Goal: Information Seeking & Learning: Learn about a topic

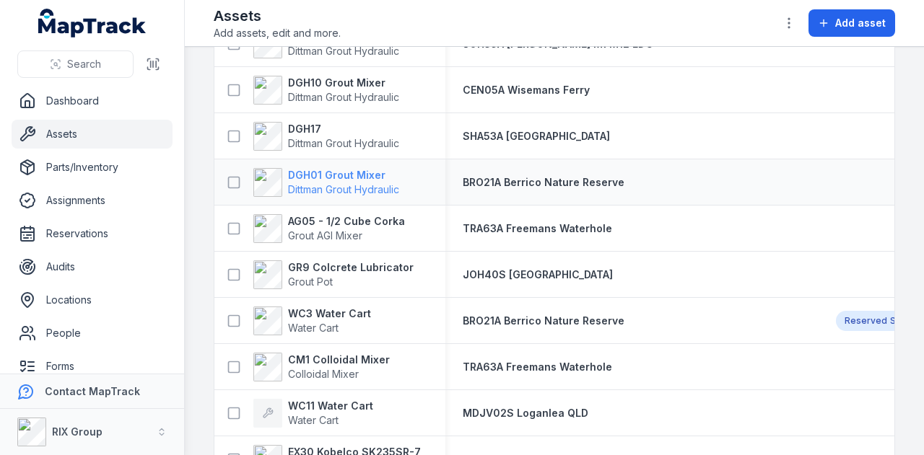
scroll to position [2453, 0]
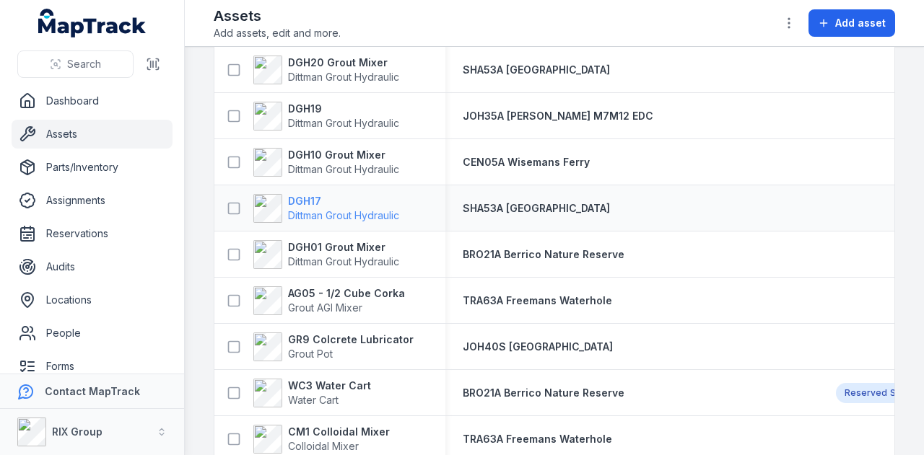
click at [292, 195] on strong "DGH17" at bounding box center [343, 201] width 111 height 14
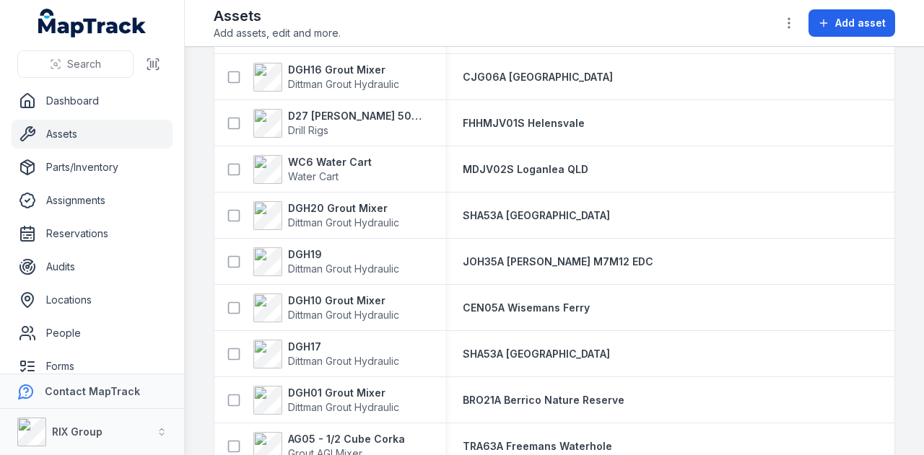
scroll to position [2310, 0]
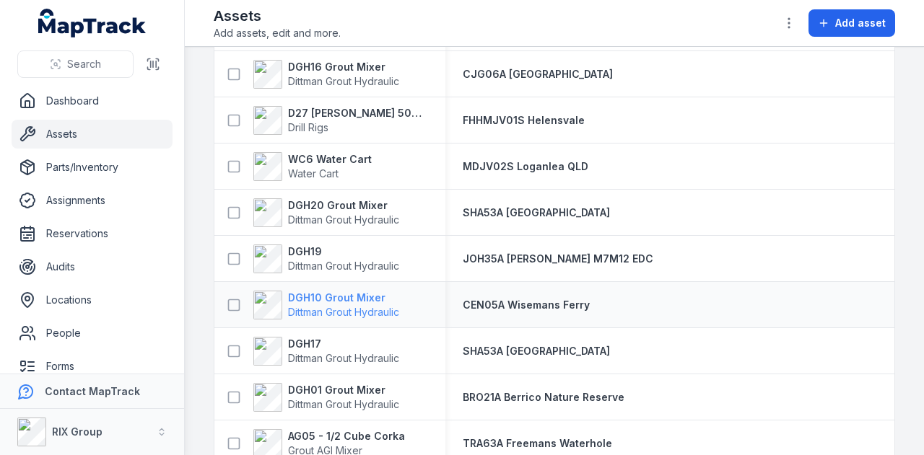
click at [336, 295] on strong "DGH10 Grout Mixer" at bounding box center [343, 298] width 111 height 14
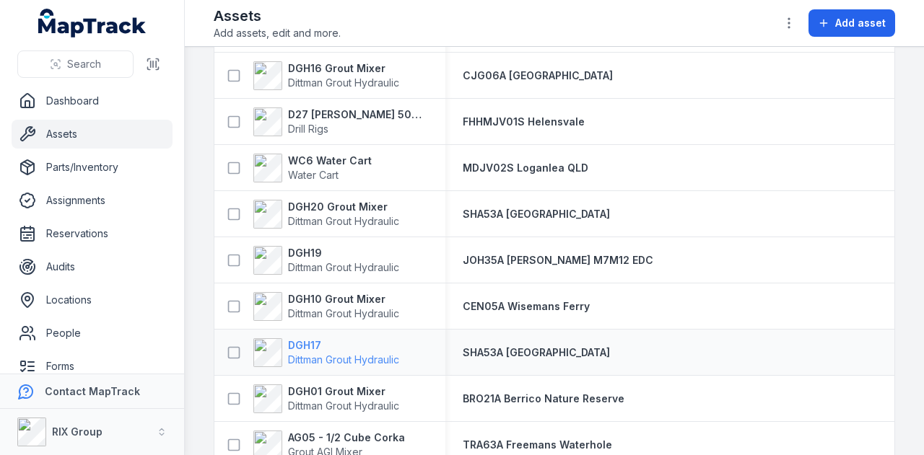
scroll to position [2310, 0]
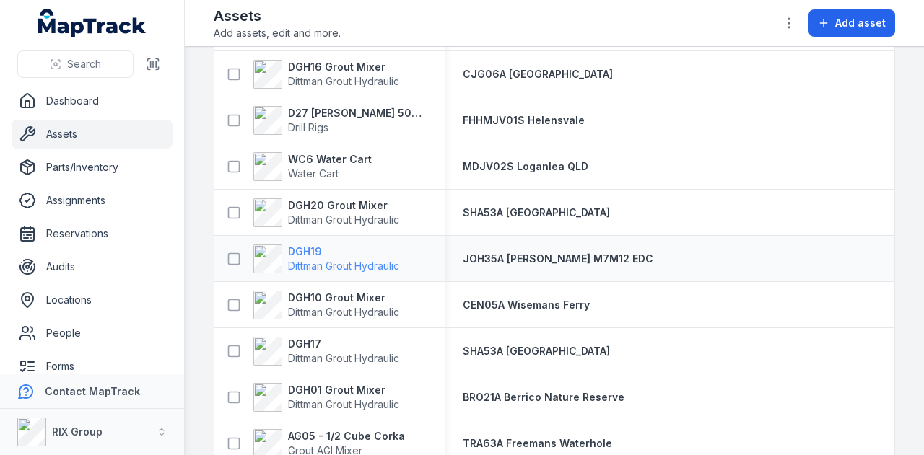
click at [310, 249] on strong "DGH19" at bounding box center [343, 252] width 111 height 14
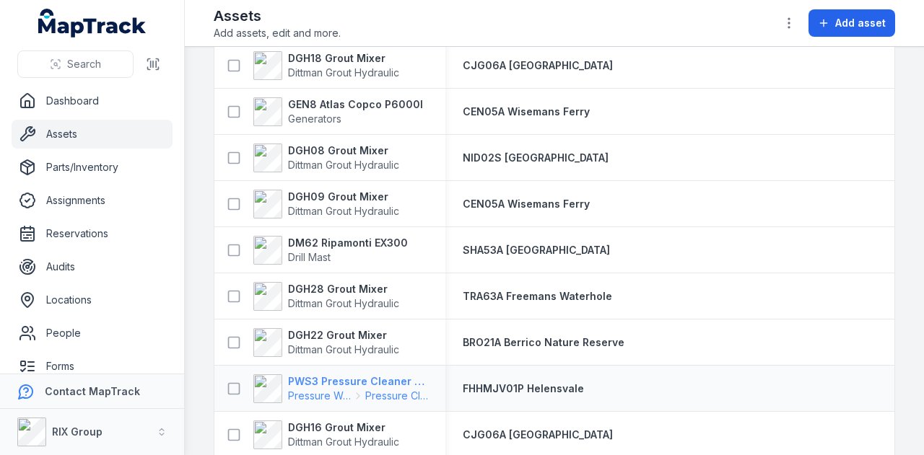
scroll to position [2164, 0]
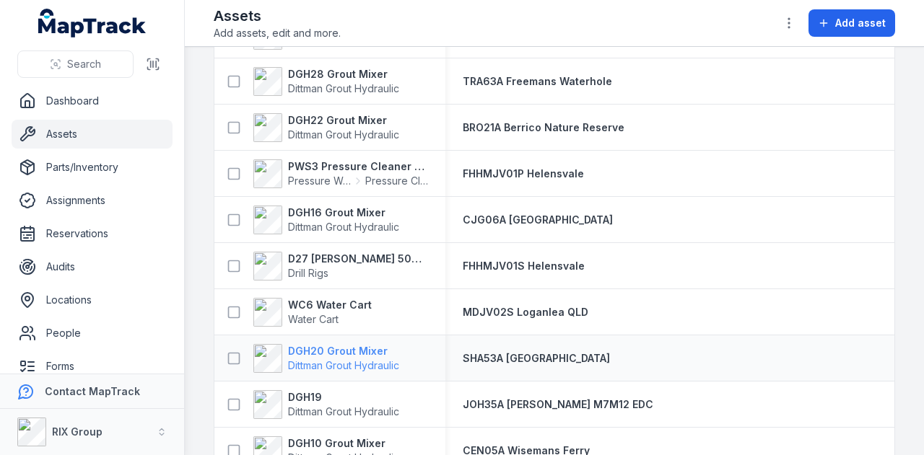
click at [350, 355] on strong "DGH20 Grout Mixer" at bounding box center [343, 351] width 111 height 14
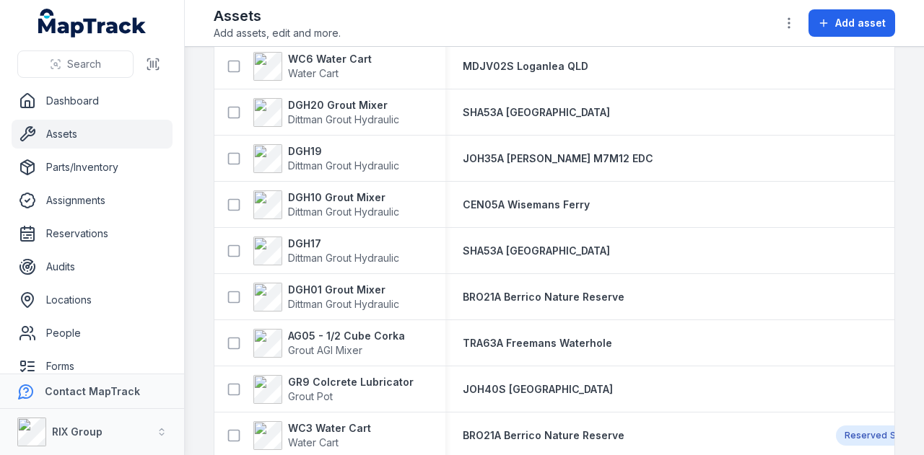
scroll to position [2382, 0]
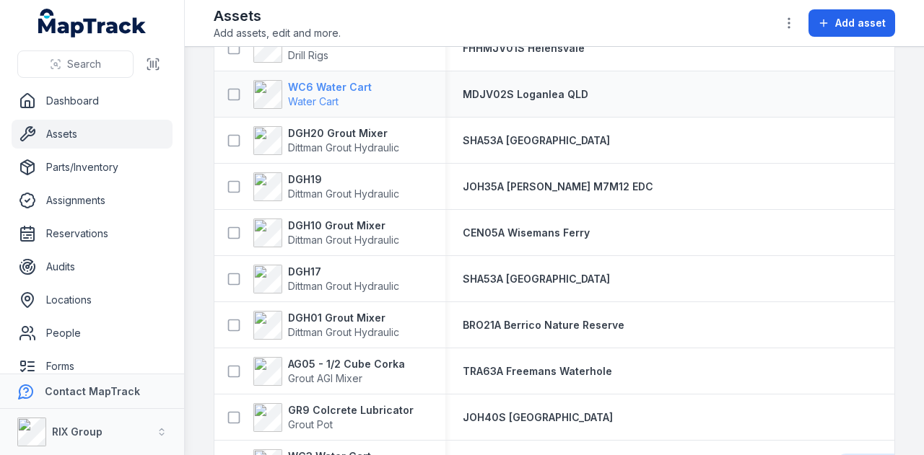
click at [328, 84] on strong "WC6 Water Cart" at bounding box center [330, 87] width 84 height 14
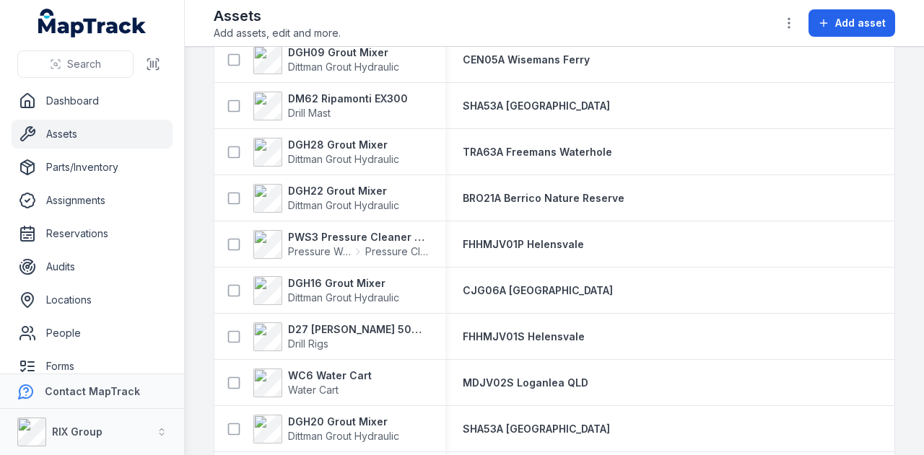
scroll to position [2238, 0]
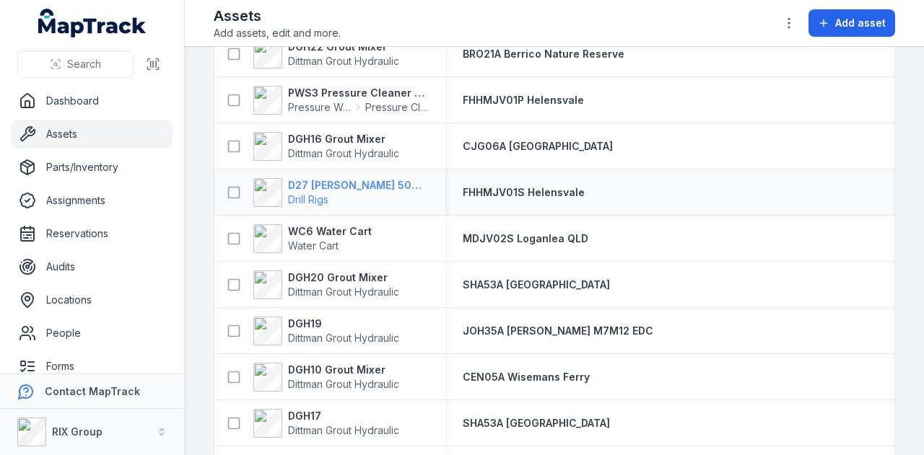
click at [372, 182] on strong "D27 [PERSON_NAME] 500 Hydraulic Drill Rig" at bounding box center [358, 185] width 140 height 14
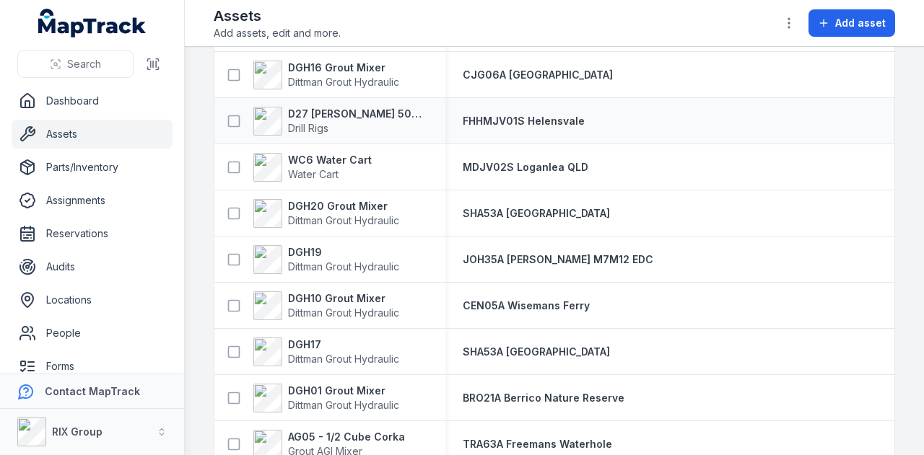
scroll to position [2310, 0]
click at [363, 66] on strong "DGH16 Grout Mixer" at bounding box center [343, 67] width 111 height 14
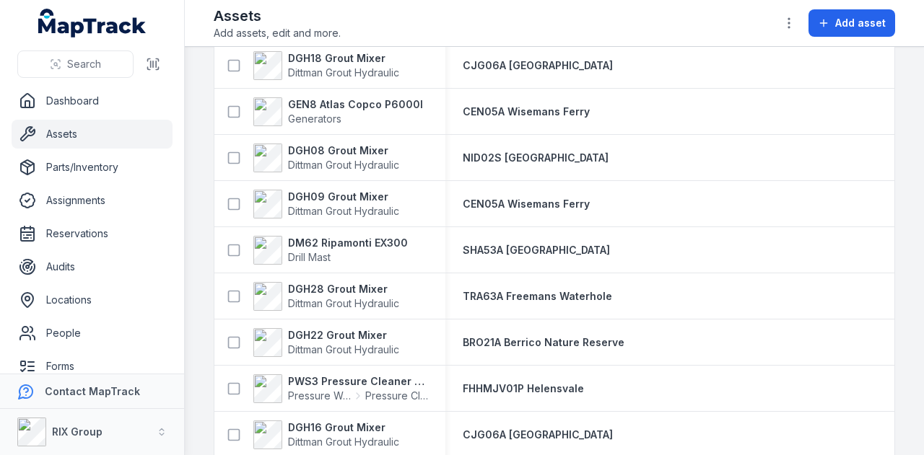
scroll to position [2021, 0]
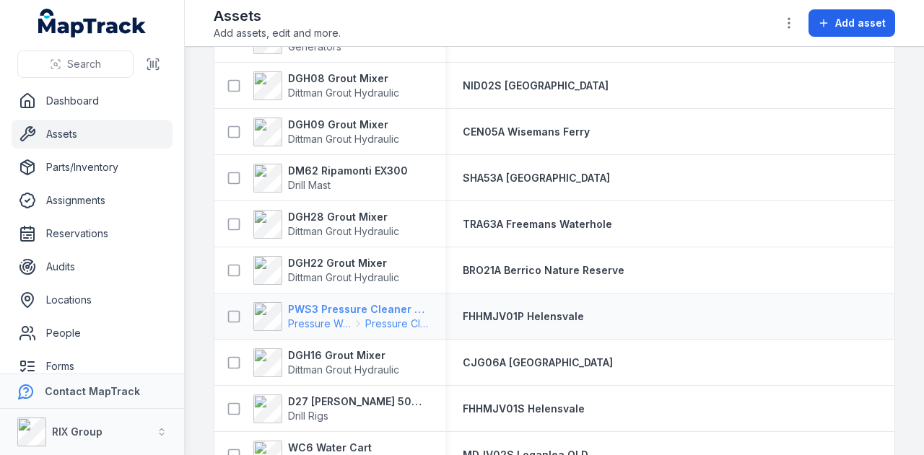
click at [341, 310] on strong "PWS3 Pressure Cleaner Skid Mounted" at bounding box center [358, 309] width 140 height 14
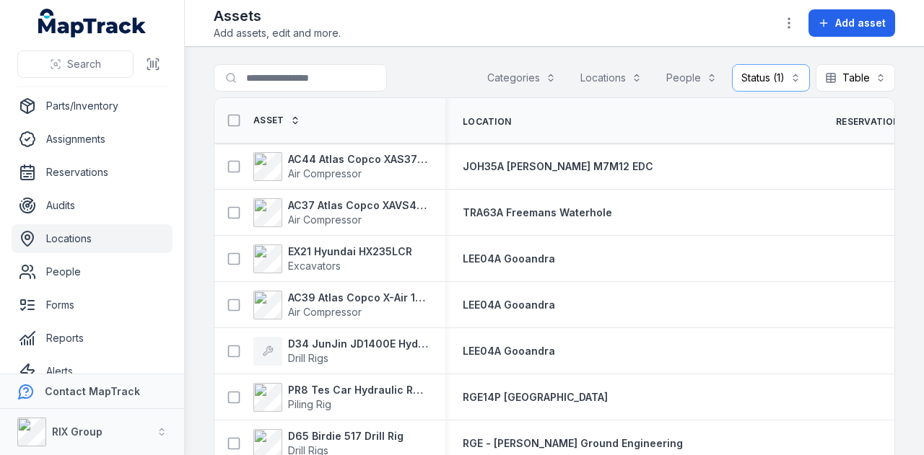
scroll to position [115, 0]
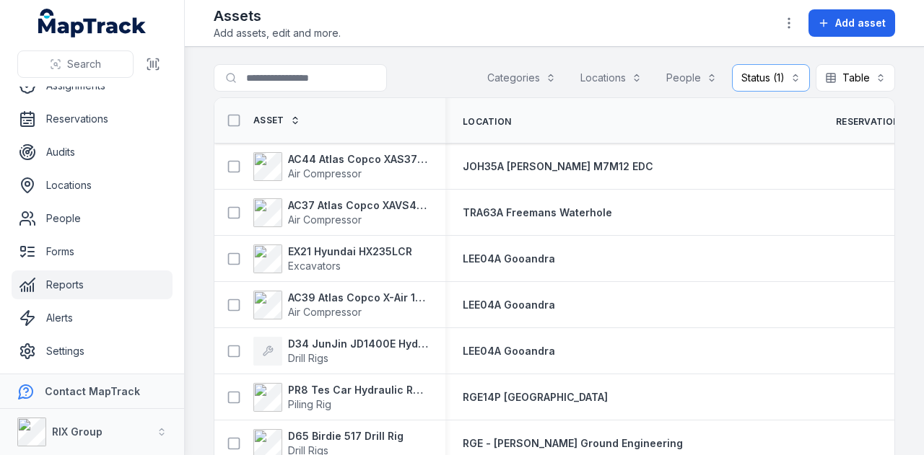
click at [116, 292] on link "Reports" at bounding box center [92, 285] width 161 height 29
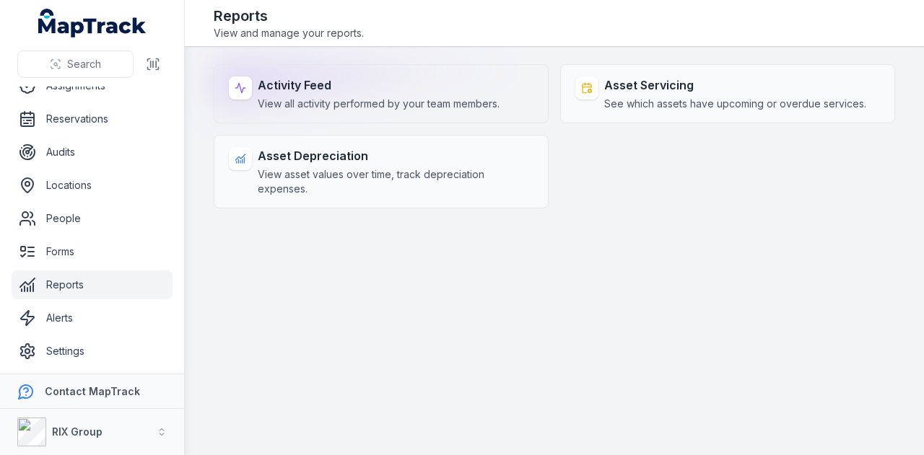
click at [473, 93] on div "Activity Feed View all activity performed by your team members." at bounding box center [379, 94] width 242 height 35
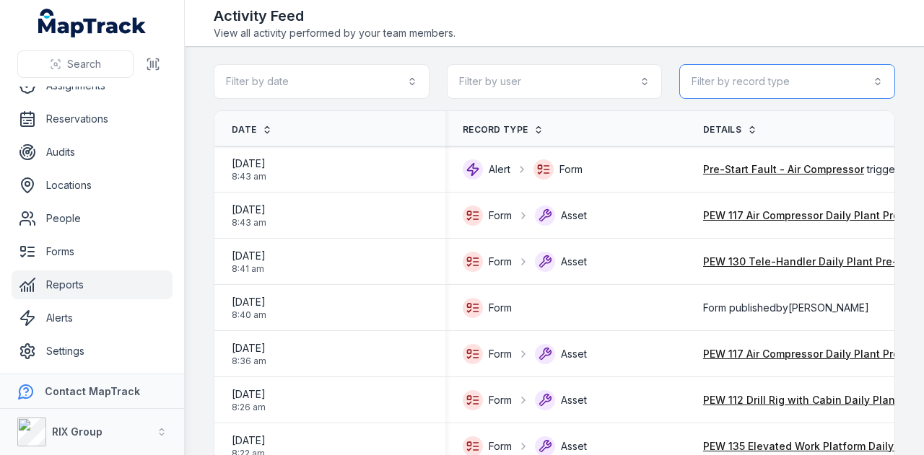
click at [803, 65] on button "Filter by record type" at bounding box center [787, 81] width 216 height 35
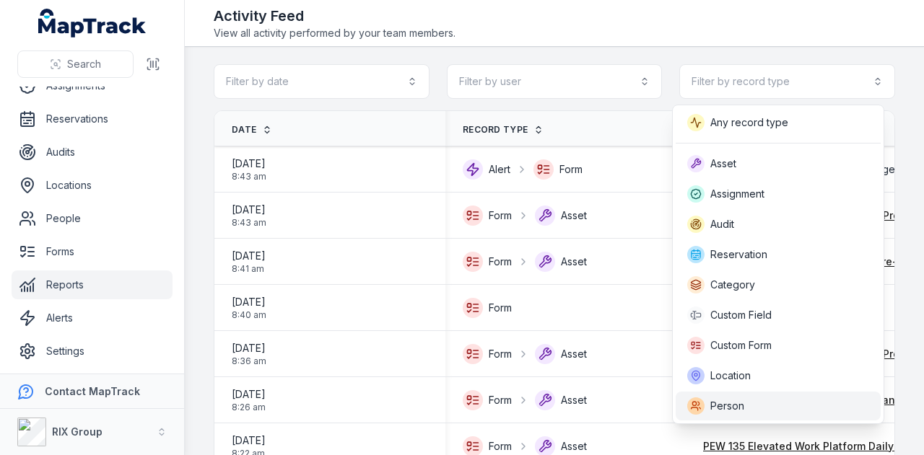
click at [783, 401] on div "Person" at bounding box center [778, 406] width 182 height 17
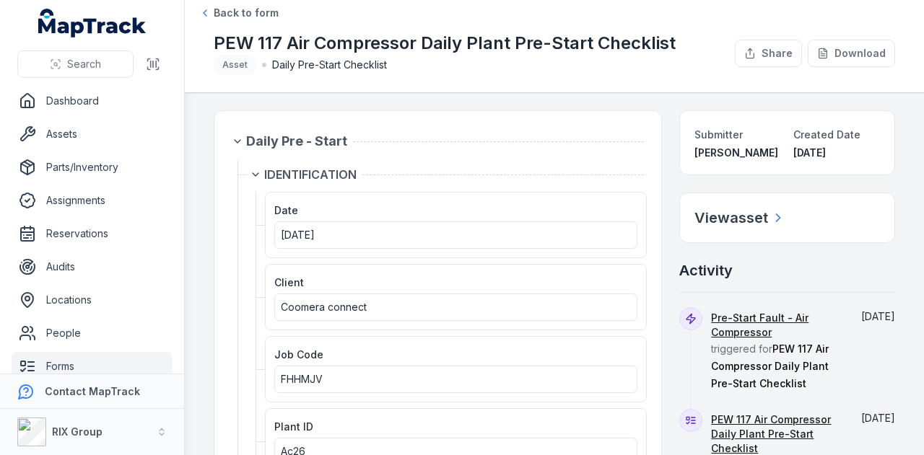
scroll to position [217, 0]
